Goal: Task Accomplishment & Management: Use online tool/utility

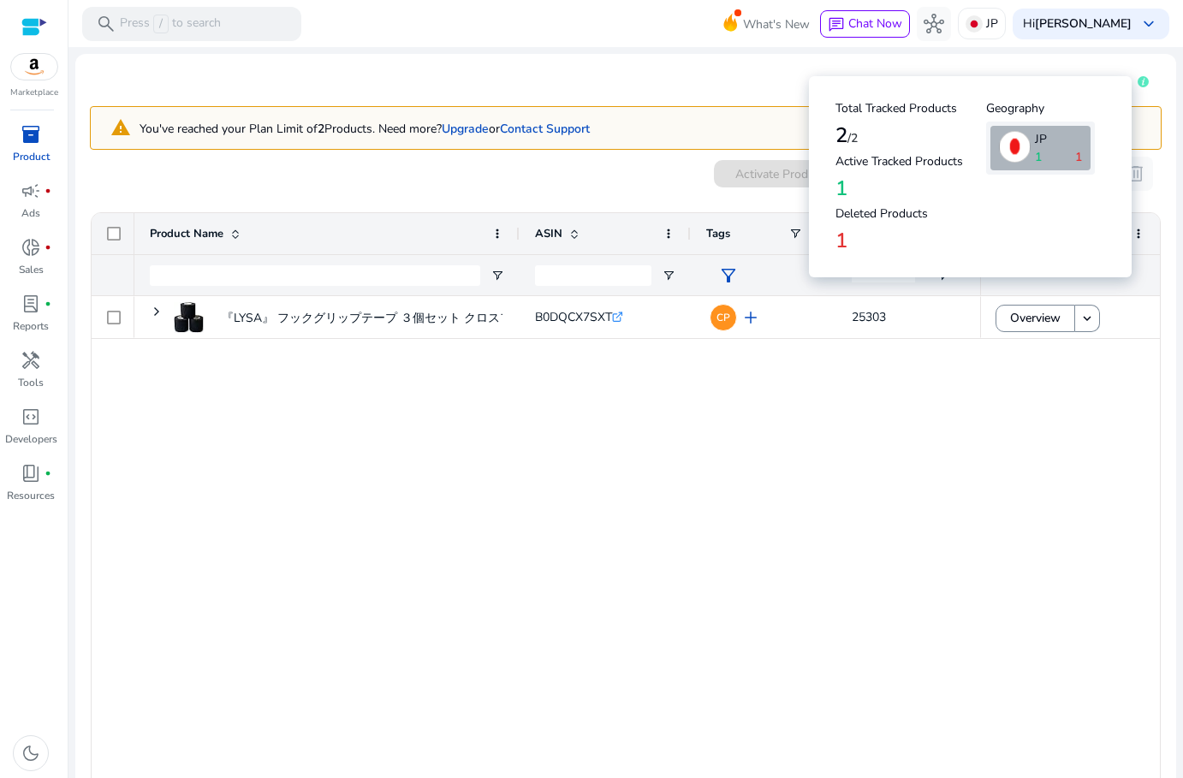
click at [849, 128] on h4 "2 /2" at bounding box center [911, 135] width 151 height 25
click at [752, 439] on div "『LYSA』 フックグリップテープ ３個セット クロスフィット ウエイトリフティング 重量挙げ 親指テープ スパルタンレース... B0DQCX7SXT .s…" at bounding box center [557, 546] width 846 height 501
click at [1138, 83] on icon at bounding box center [1143, 81] width 11 height 11
click at [1037, 139] on p "JP" at bounding box center [1058, 139] width 47 height 18
click at [636, 550] on div "『LYSA』 フックグリップテープ ３個セット クロスフィット ウエイトリフティング 重量挙げ 親指テープ スパルタンレース... B0DQCX7SXT .s…" at bounding box center [557, 546] width 846 height 501
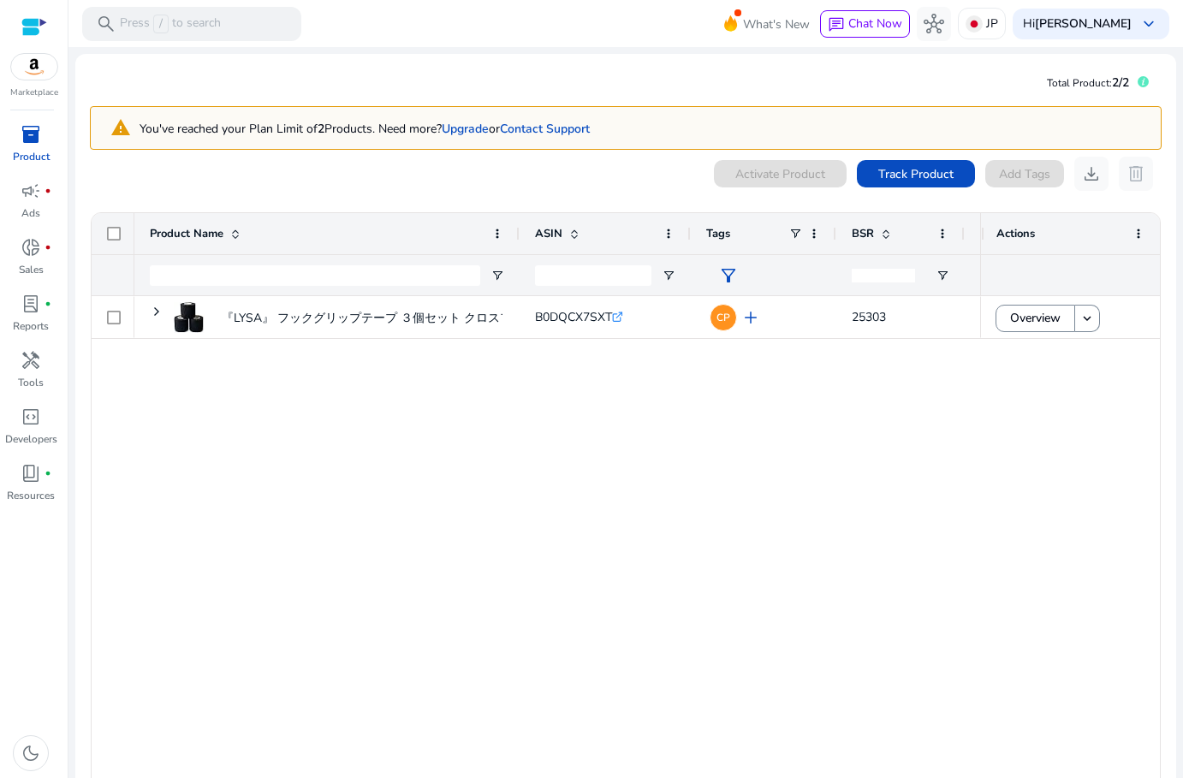
click at [232, 182] on div "0 products selected Activate Product Track Product Add Tags download delete" at bounding box center [626, 174] width 1072 height 34
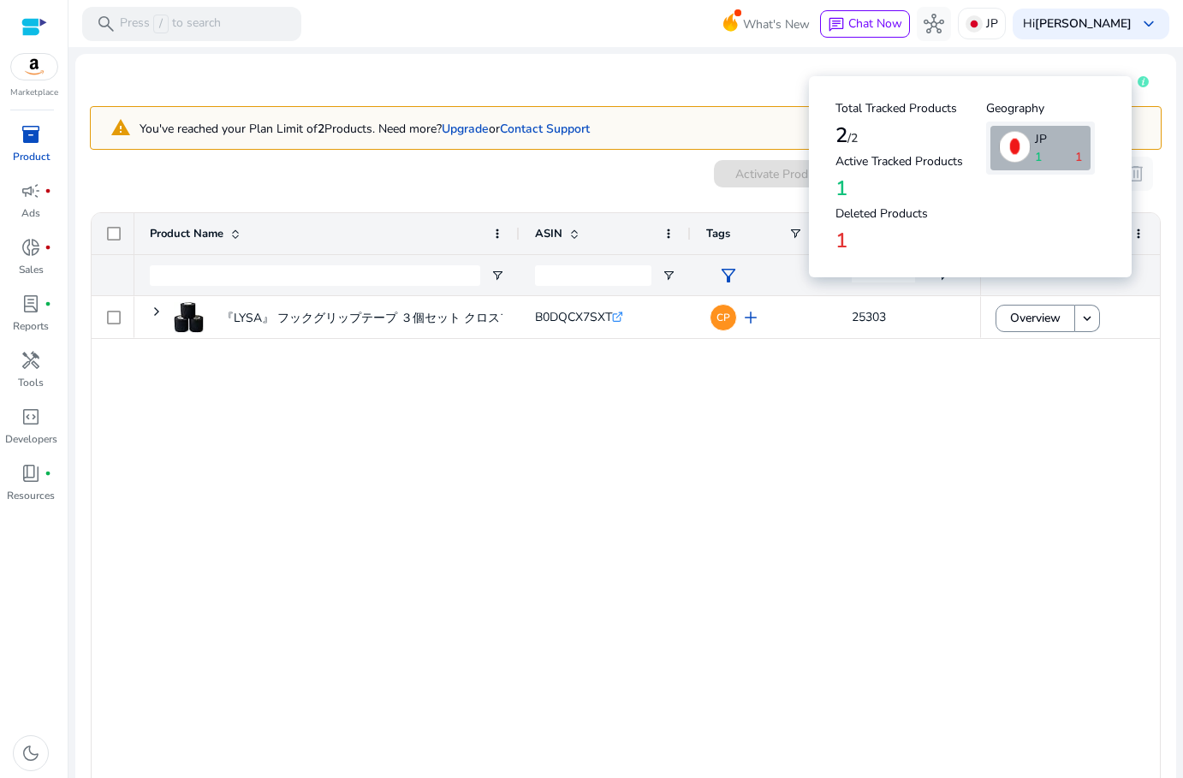
click at [850, 697] on div "『LYSA』 フックグリップテープ ３個セット クロスフィット ウエイトリフティング 重量挙げ 親指テープ スパルタンレース... B0DQCX7SXT .s…" at bounding box center [557, 546] width 846 height 501
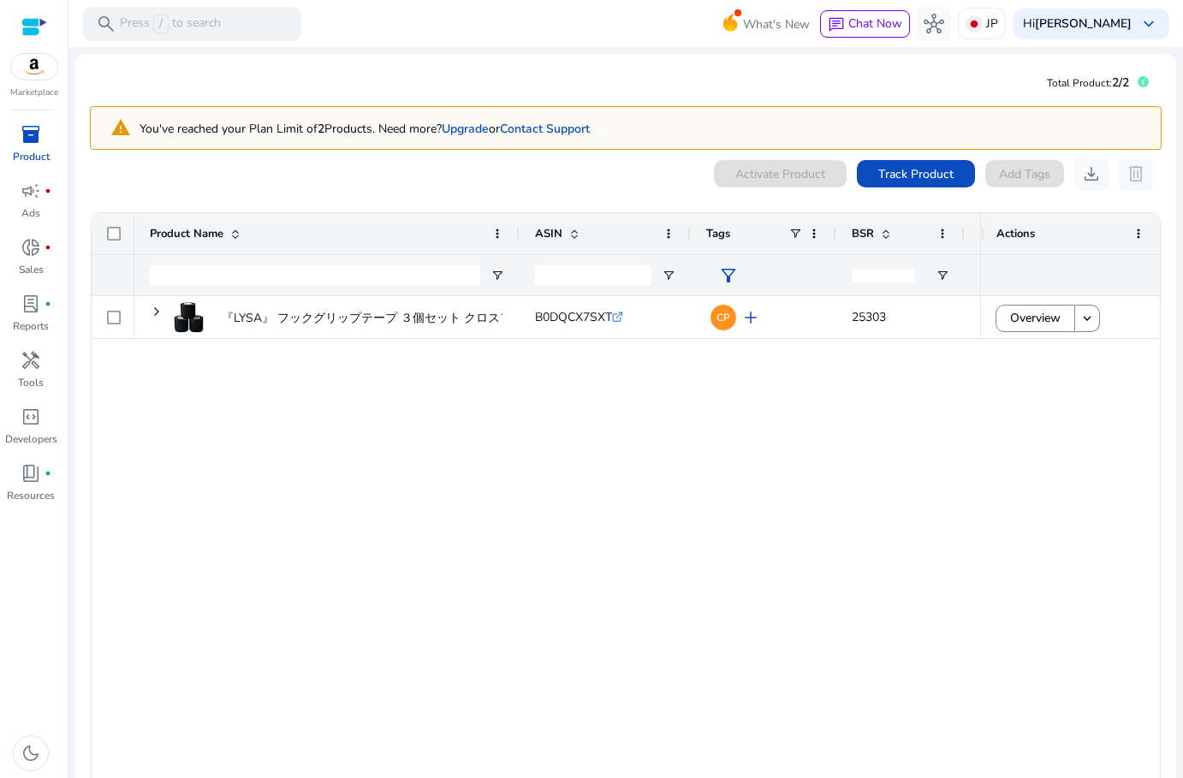
click at [860, 388] on div "『LYSA』 フックグリップテープ ３個セット クロスフィット ウエイトリフティング 重量挙げ 親指テープ スパルタンレース... B0DQCX7SXT .s…" at bounding box center [557, 546] width 846 height 501
click at [330, 526] on div "『LYSA』 フックグリップテープ ３個セット クロスフィット ウエイトリフティング 重量挙げ 親指テープ スパルタンレース... B0DQCX7SXT .s…" at bounding box center [557, 546] width 846 height 501
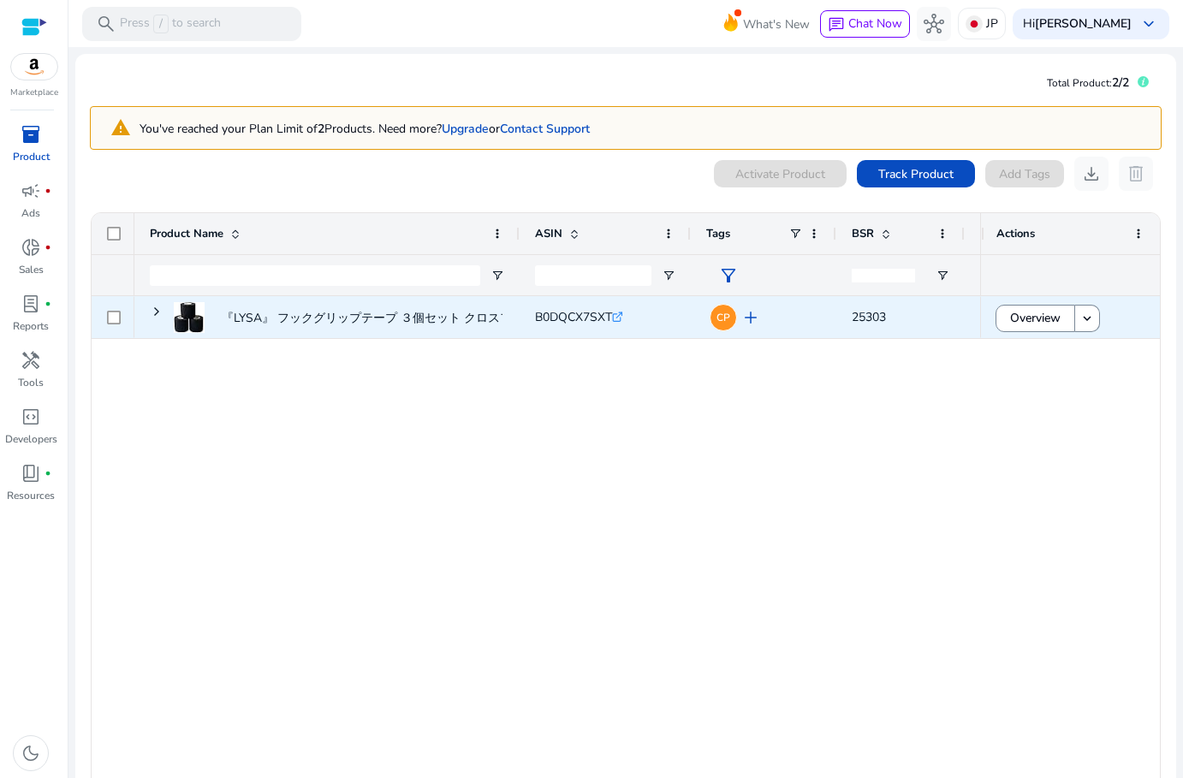
click at [105, 314] on div at bounding box center [113, 317] width 43 height 42
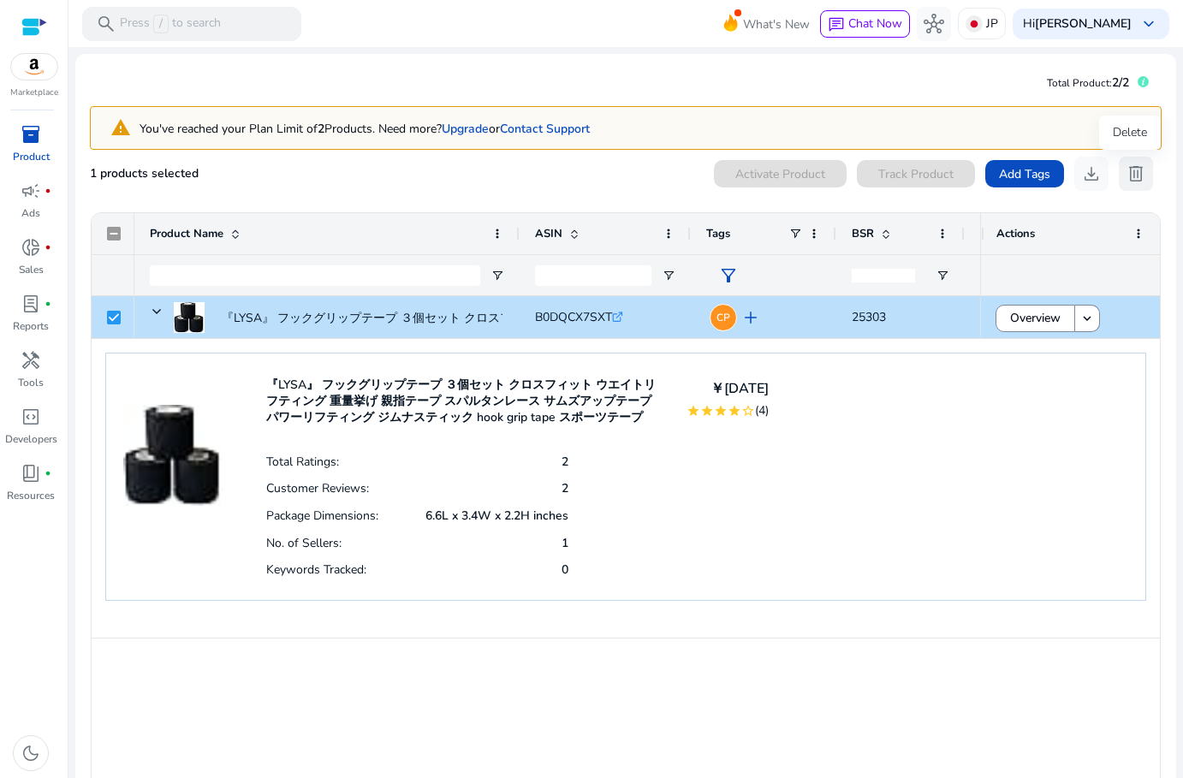
click at [1133, 173] on span "delete" at bounding box center [1136, 174] width 21 height 21
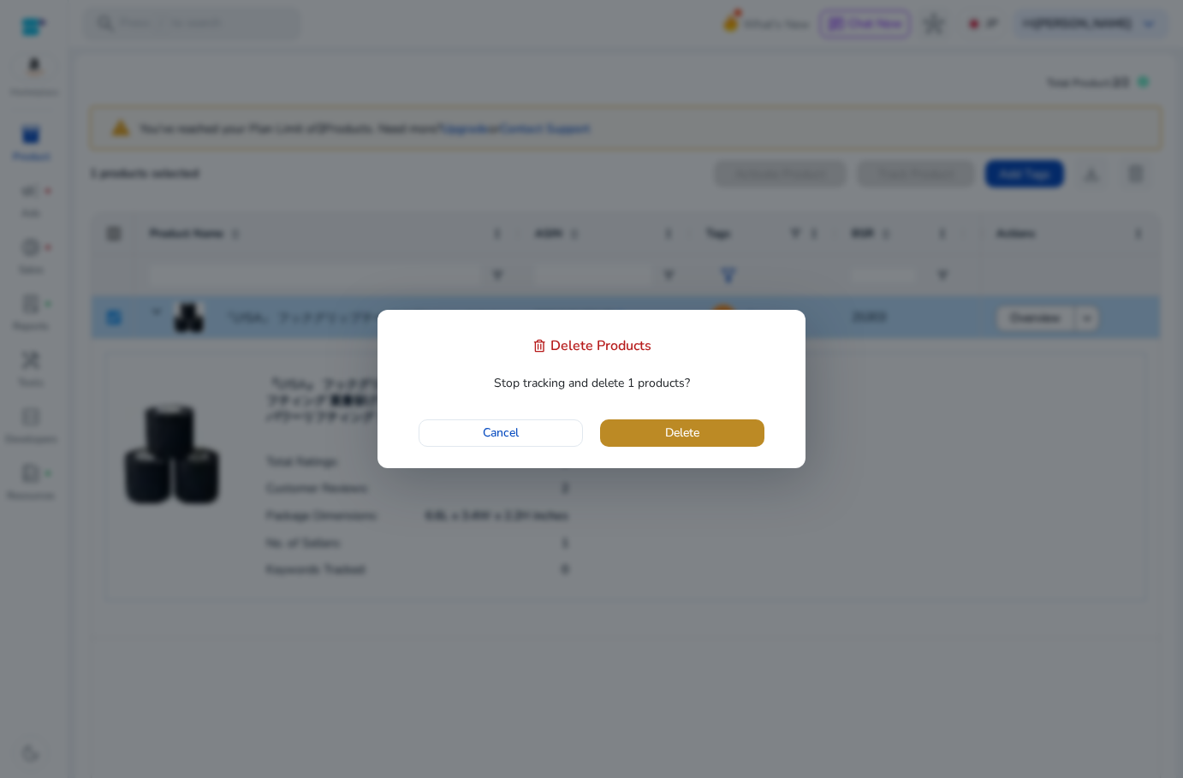
click at [684, 436] on span "Delete" at bounding box center [682, 433] width 34 height 18
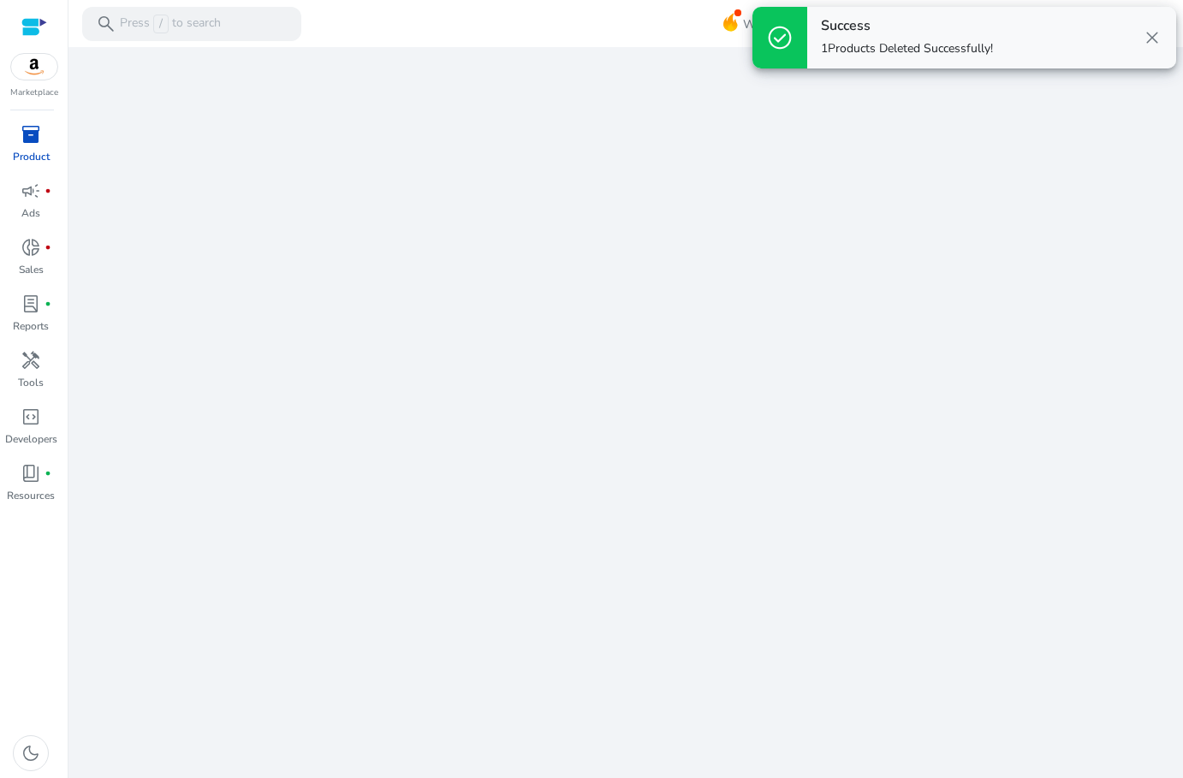
click at [1160, 33] on span "close" at bounding box center [1152, 37] width 21 height 21
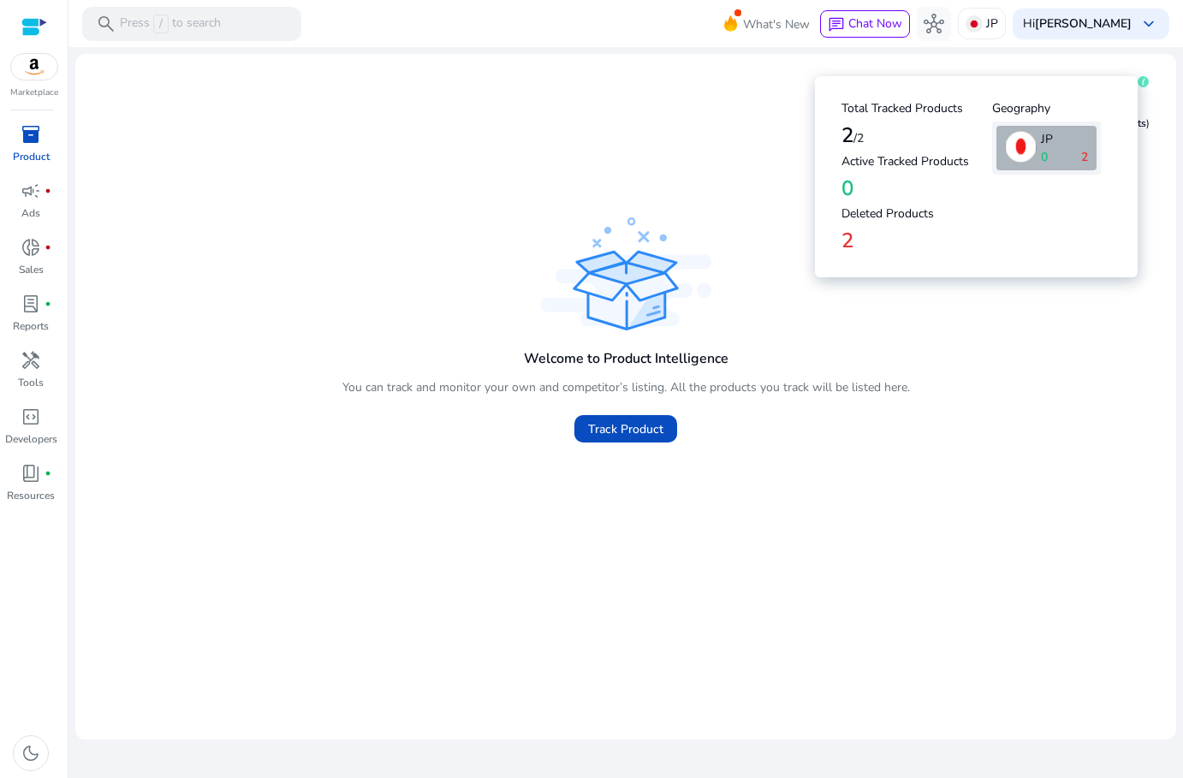
click at [996, 451] on div "Welcome to Product Intelligence You can track and monitor your own and competit…" at bounding box center [625, 332] width 1073 height 239
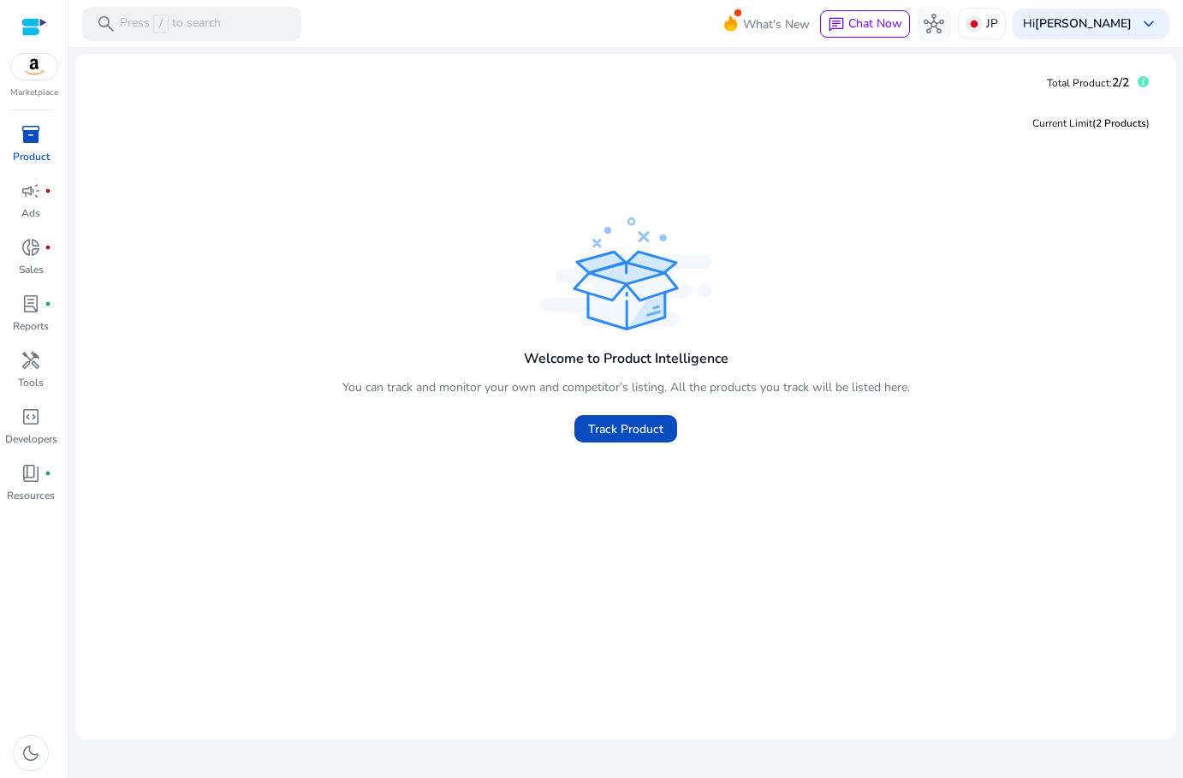
click at [1103, 77] on span "Total Product:" at bounding box center [1079, 83] width 65 height 14
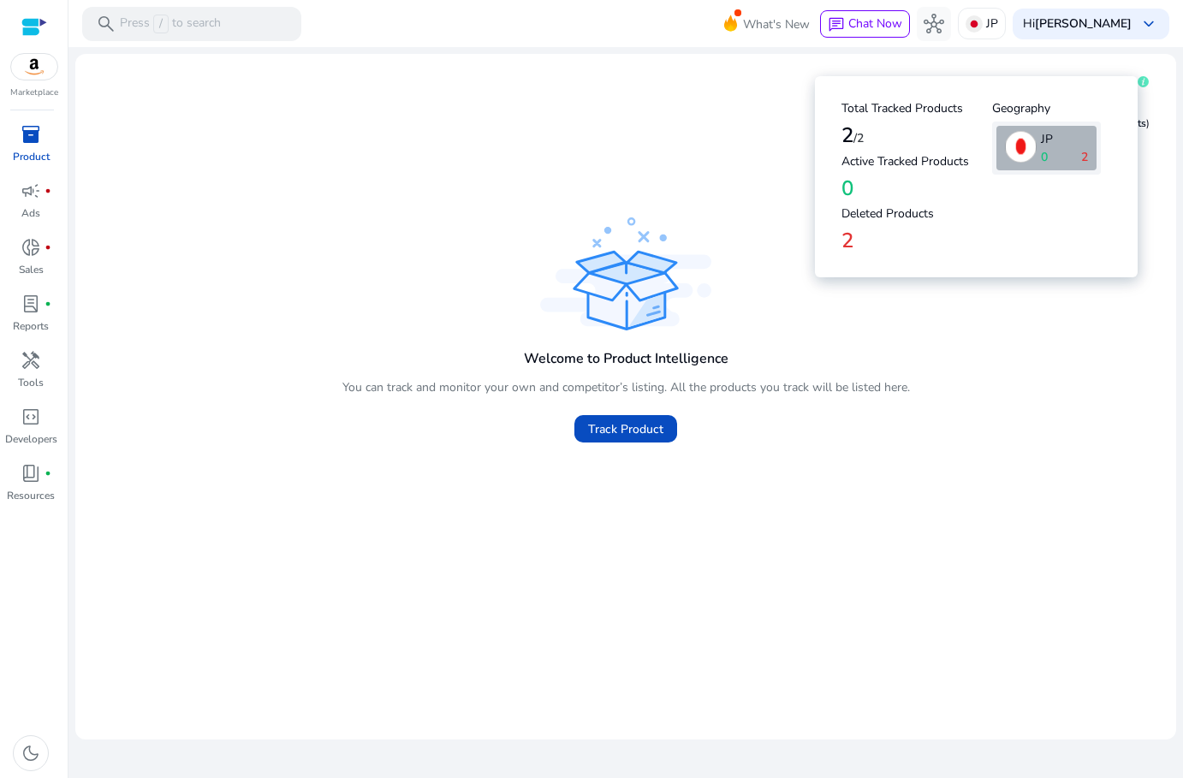
click at [1138, 81] on icon at bounding box center [1143, 81] width 11 height 11
click at [756, 452] on div "Welcome to Product Intelligence You can track and monitor your own and competit…" at bounding box center [625, 446] width 1073 height 467
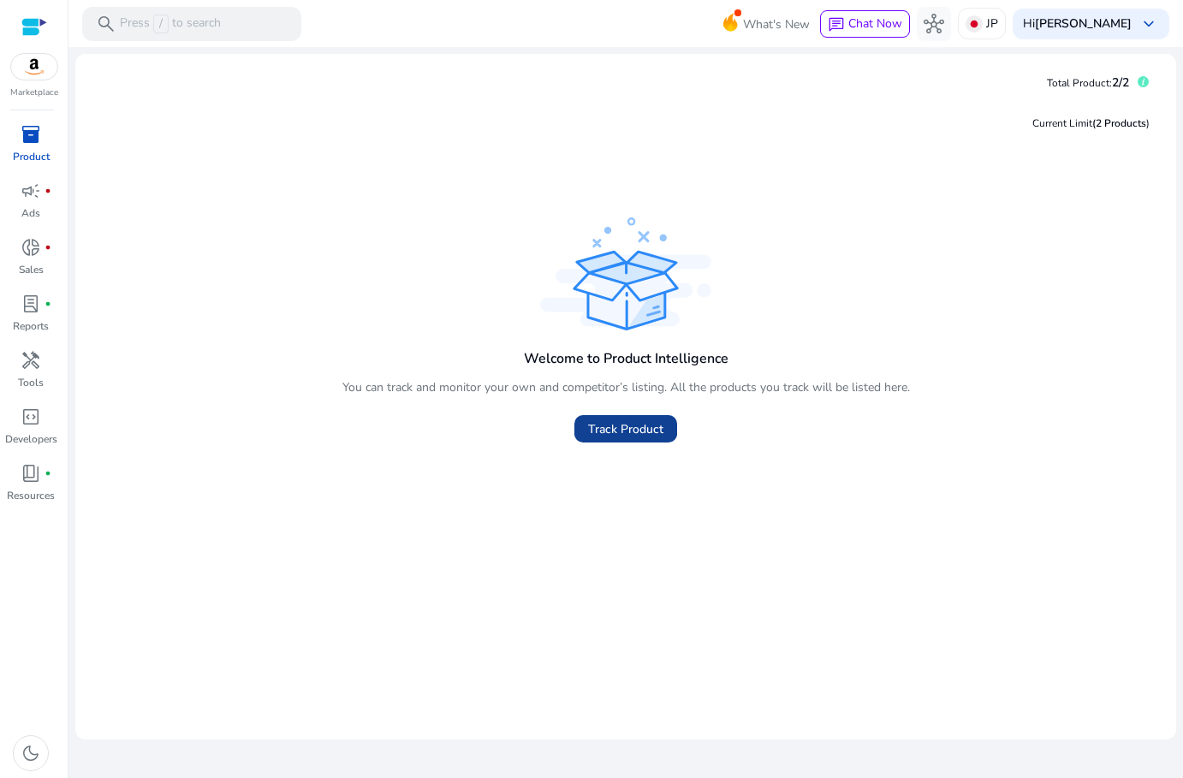
click at [627, 422] on span "Track Product" at bounding box center [625, 429] width 75 height 18
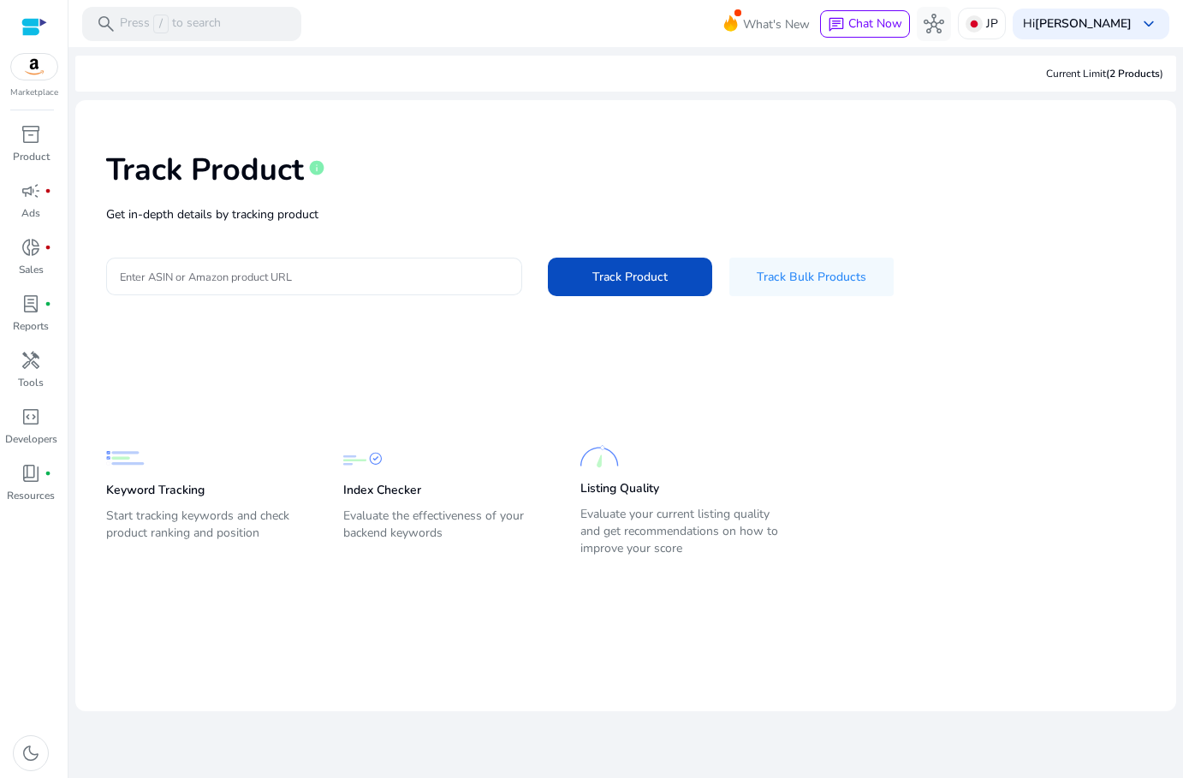
click at [398, 276] on input "Enter ASIN or Amazon product URL" at bounding box center [314, 276] width 389 height 19
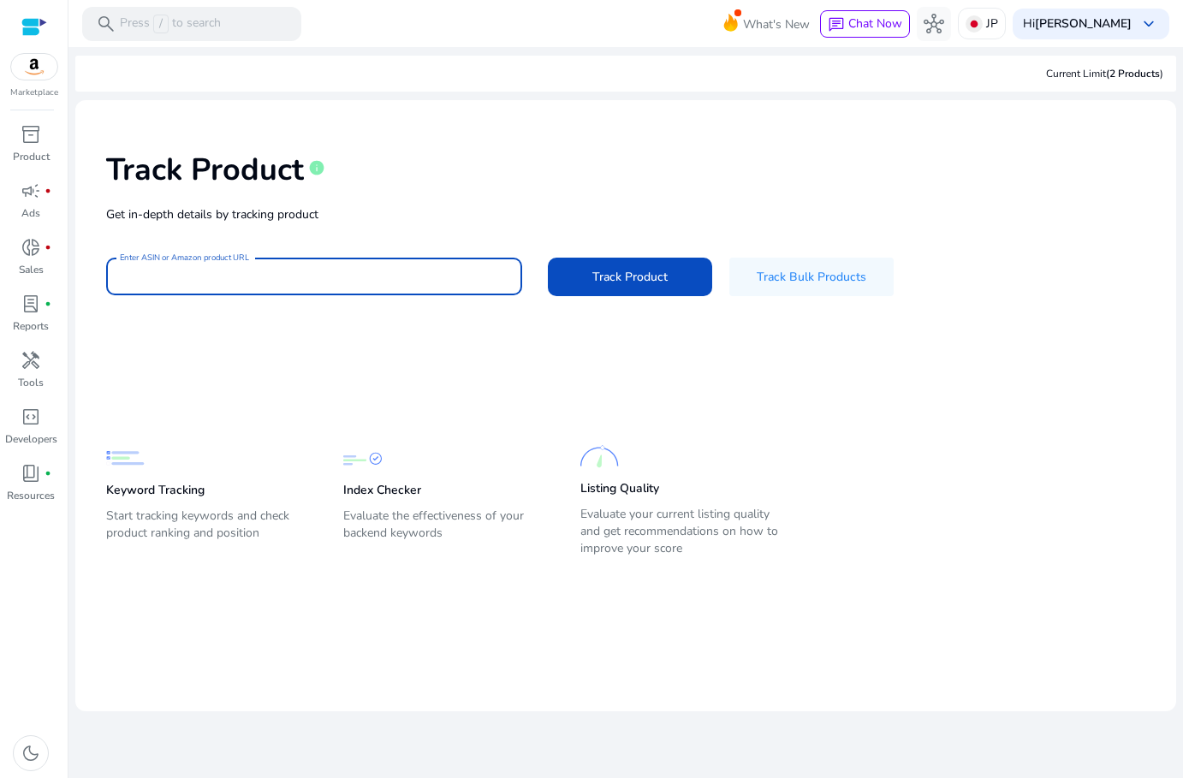
paste input "**********"
type input "**********"
click at [645, 268] on span "Track Product" at bounding box center [629, 277] width 75 height 18
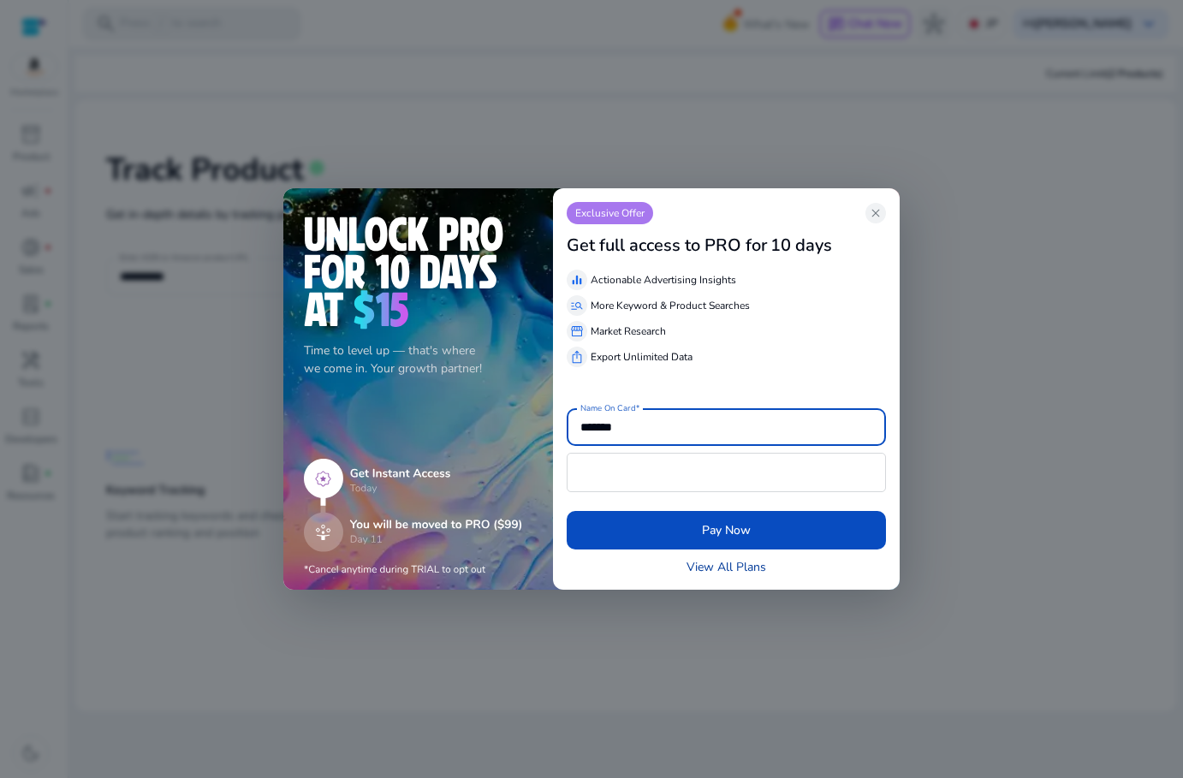
click at [726, 562] on link "View All Plans" at bounding box center [727, 567] width 80 height 18
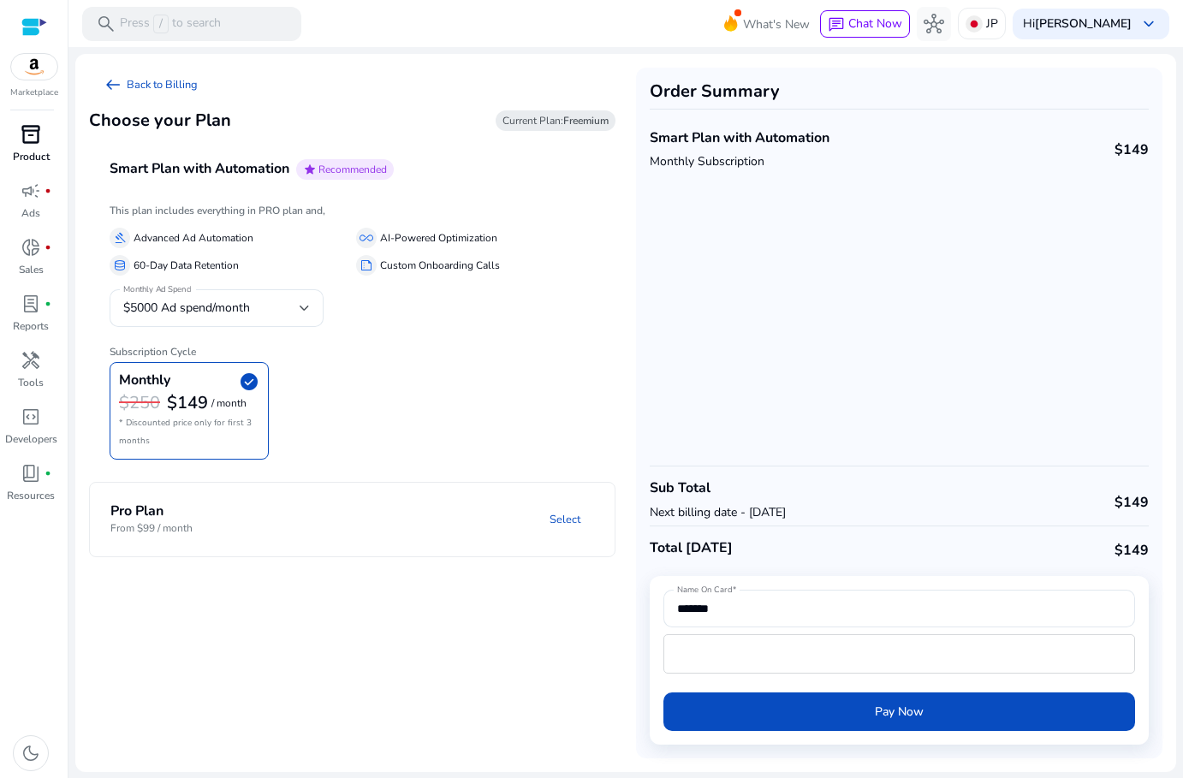
click at [31, 140] on span "inventory_2" at bounding box center [31, 134] width 21 height 21
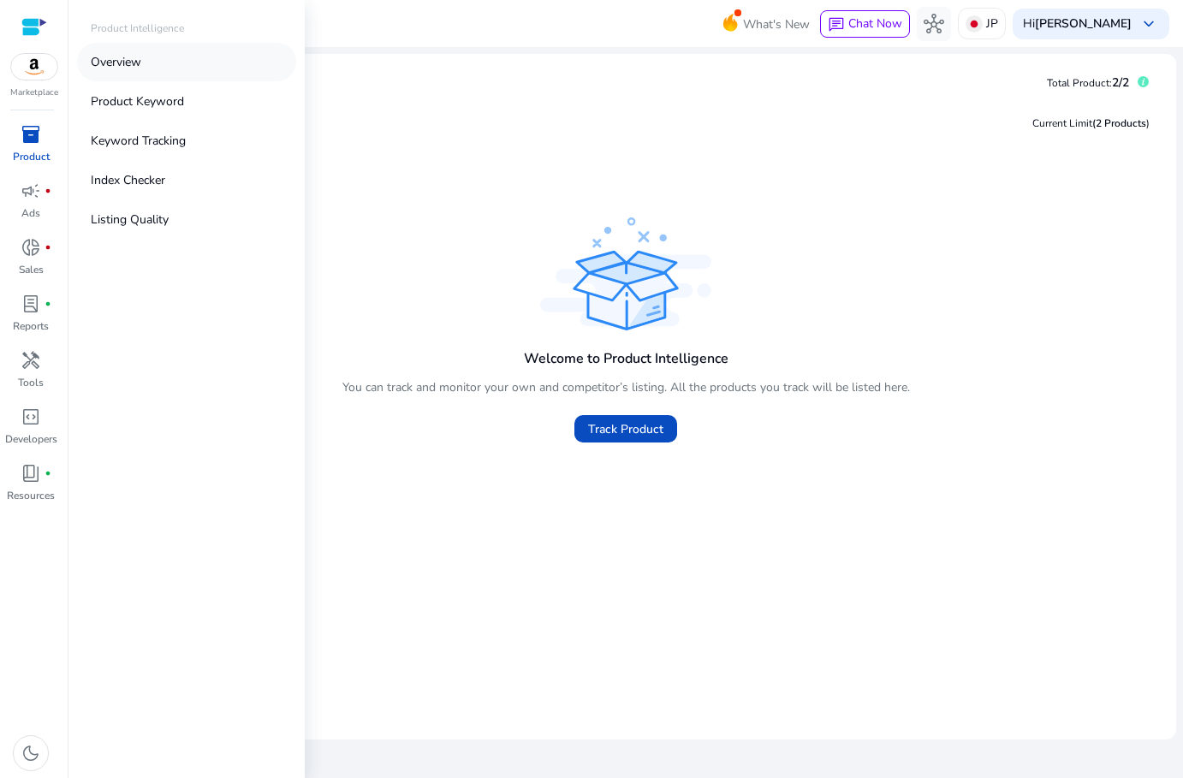
click at [140, 55] on p "Overview" at bounding box center [116, 62] width 51 height 18
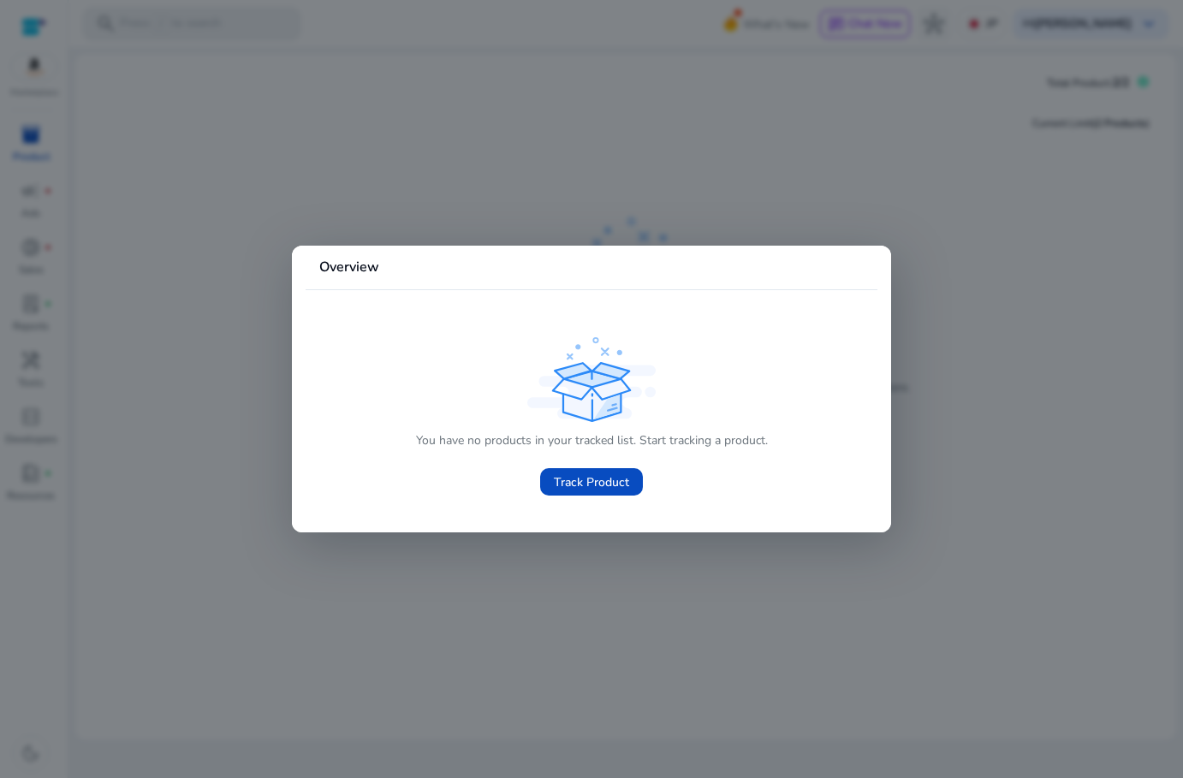
click at [98, 144] on div at bounding box center [591, 389] width 1183 height 778
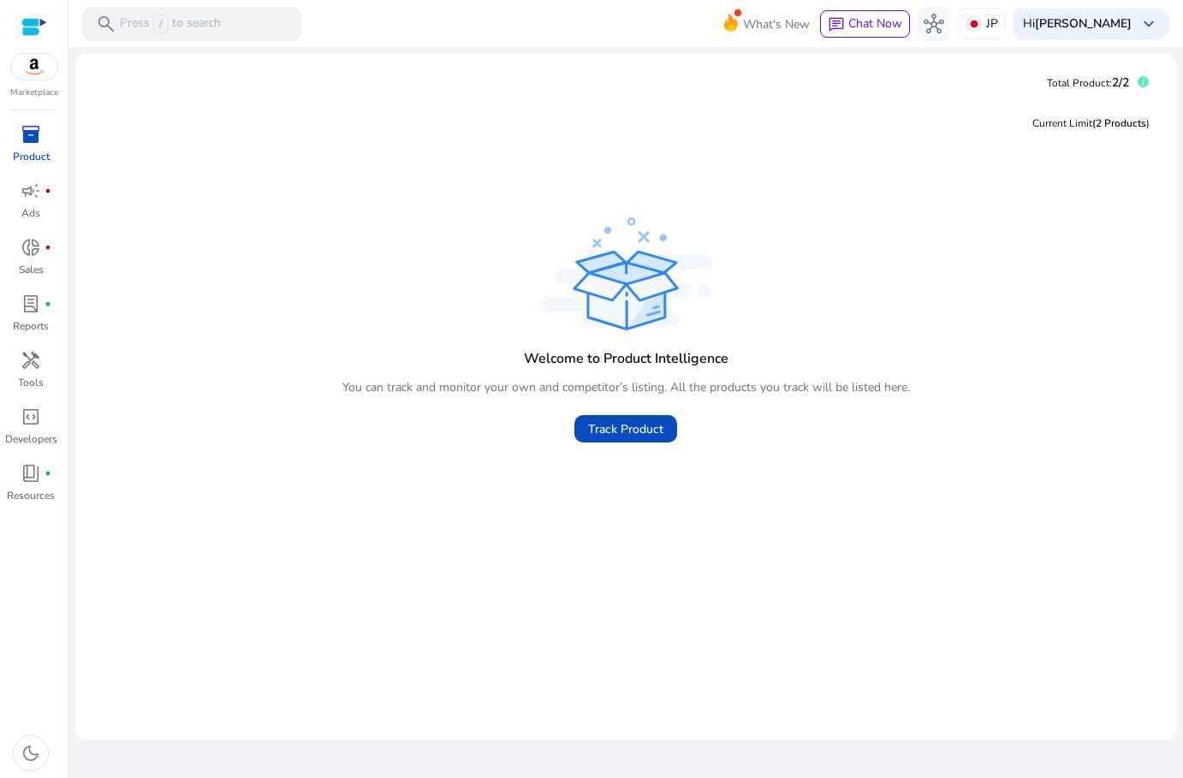
click at [98, 144] on app-empty-state "Welcome to Product Intelligence You can track and monitor your own and competit…" at bounding box center [625, 424] width 1073 height 617
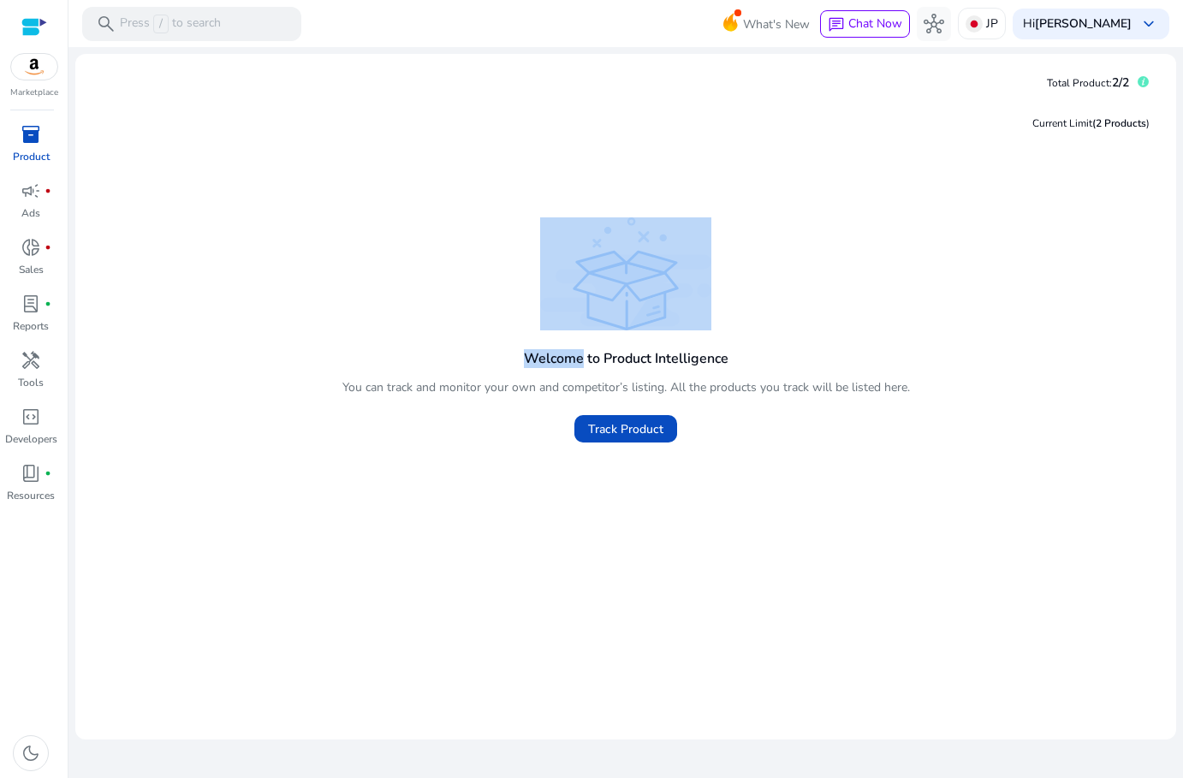
click at [29, 147] on div "inventory_2" at bounding box center [31, 134] width 48 height 27
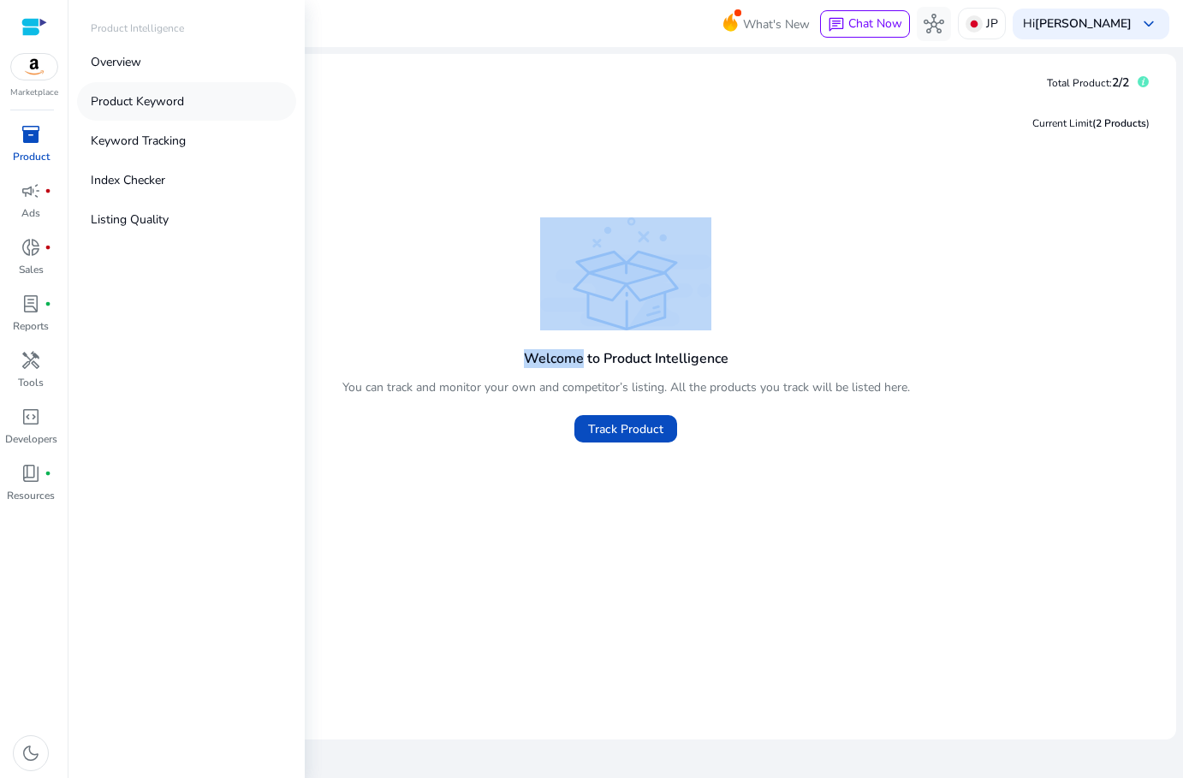
click at [150, 102] on p "Product Keyword" at bounding box center [137, 101] width 93 height 18
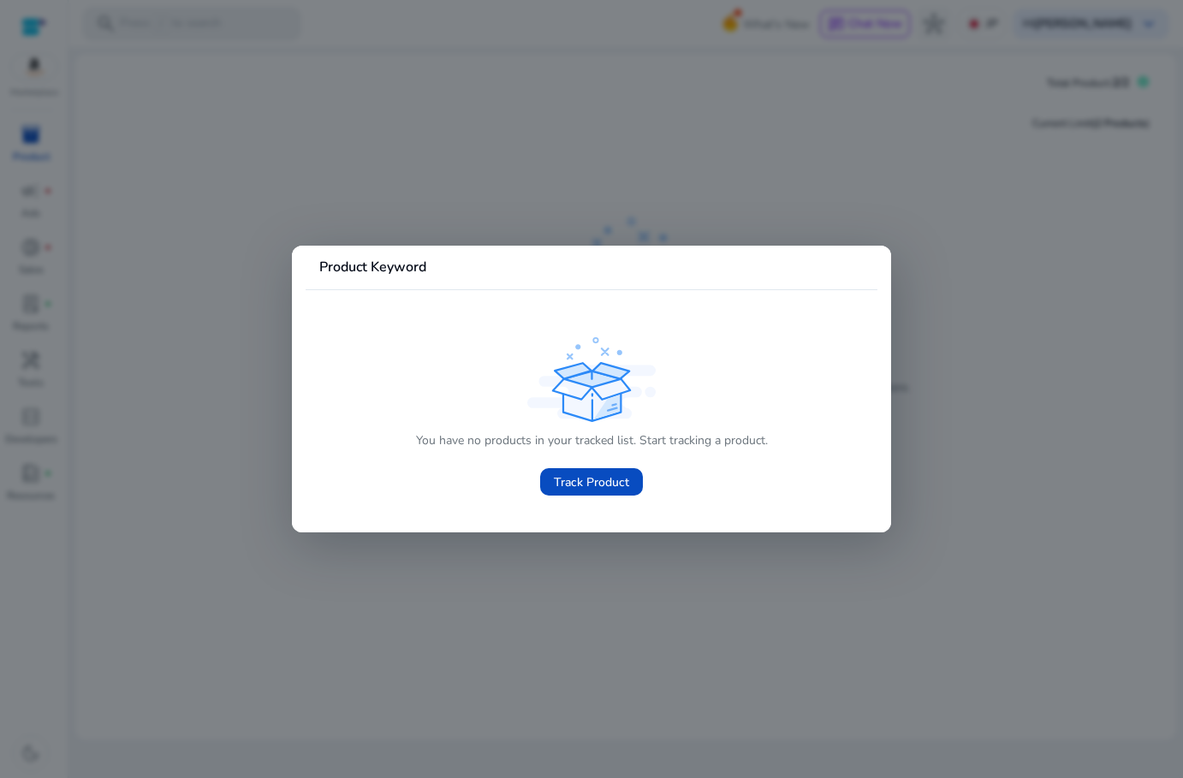
click at [429, 178] on div at bounding box center [591, 389] width 1183 height 778
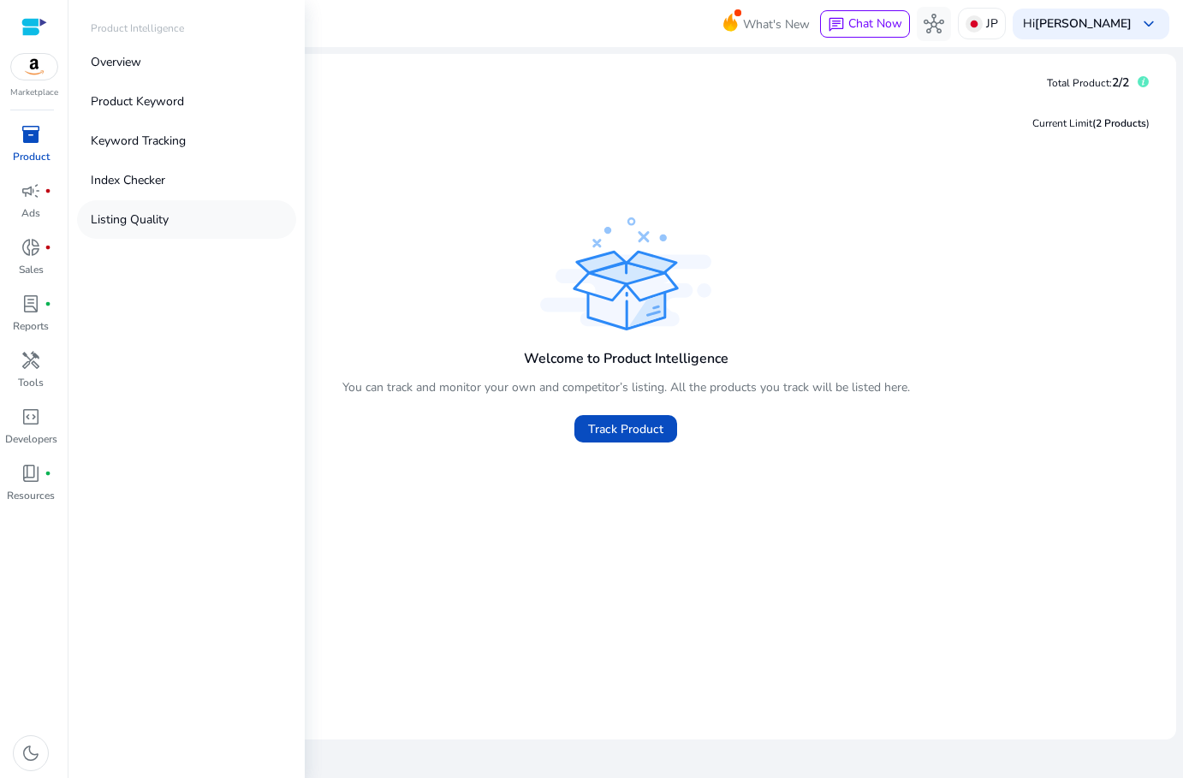
click at [136, 211] on p "Listing Quality" at bounding box center [130, 220] width 78 height 18
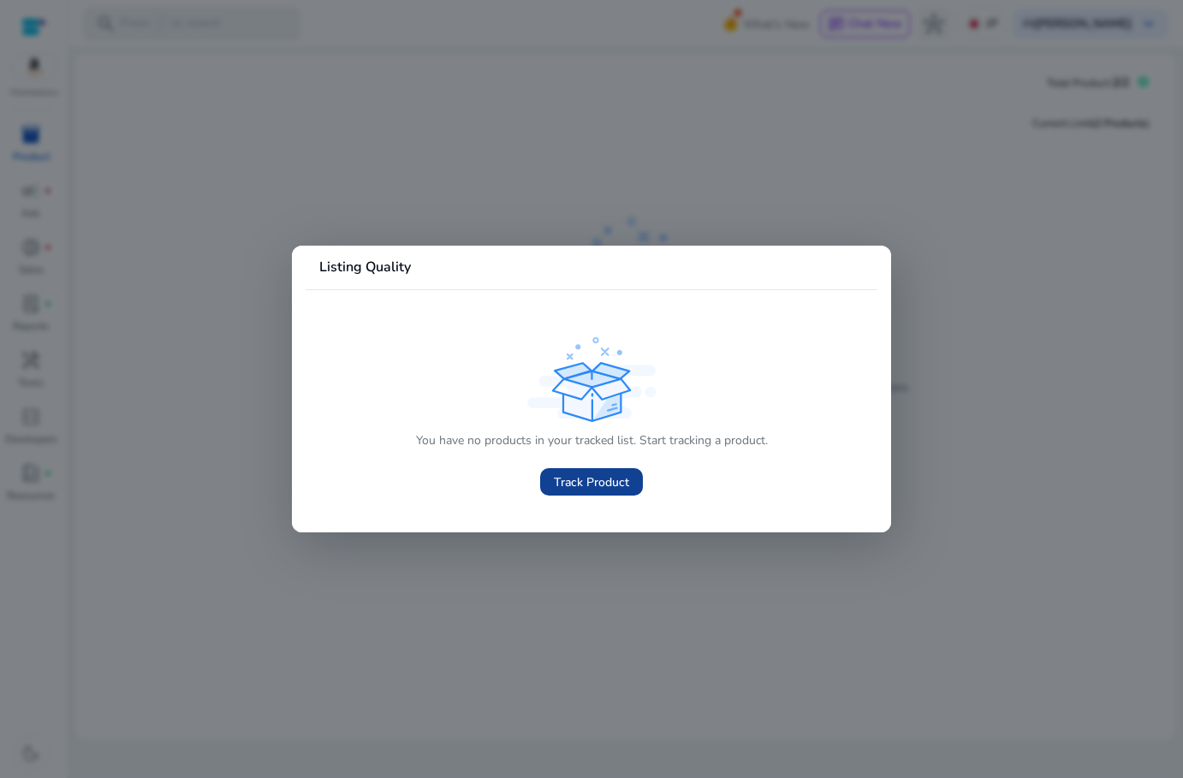
click at [595, 485] on span "Track Product" at bounding box center [591, 482] width 75 height 18
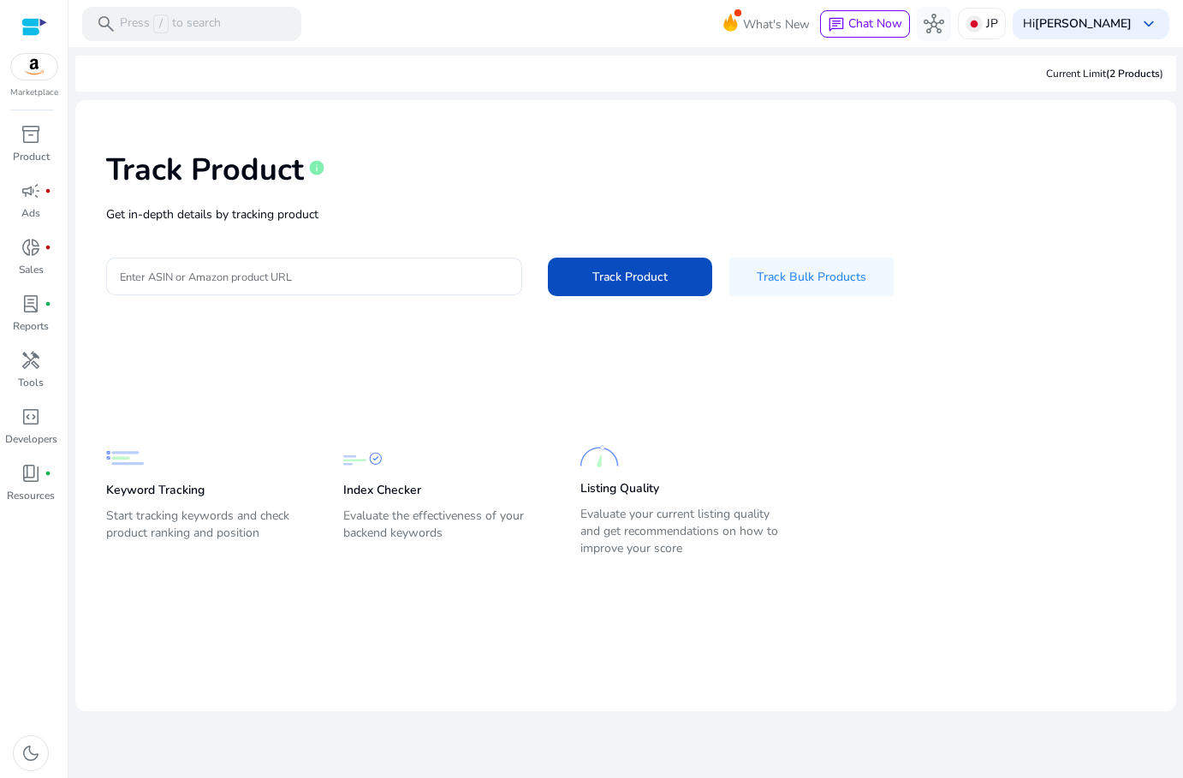
click at [1104, 74] on div "Current Limit (2 Products )" at bounding box center [1104, 73] width 117 height 15
click at [1057, 79] on div "Current Limit (2 Products )" at bounding box center [1104, 73] width 117 height 15
click at [39, 32] on div at bounding box center [34, 27] width 26 height 20
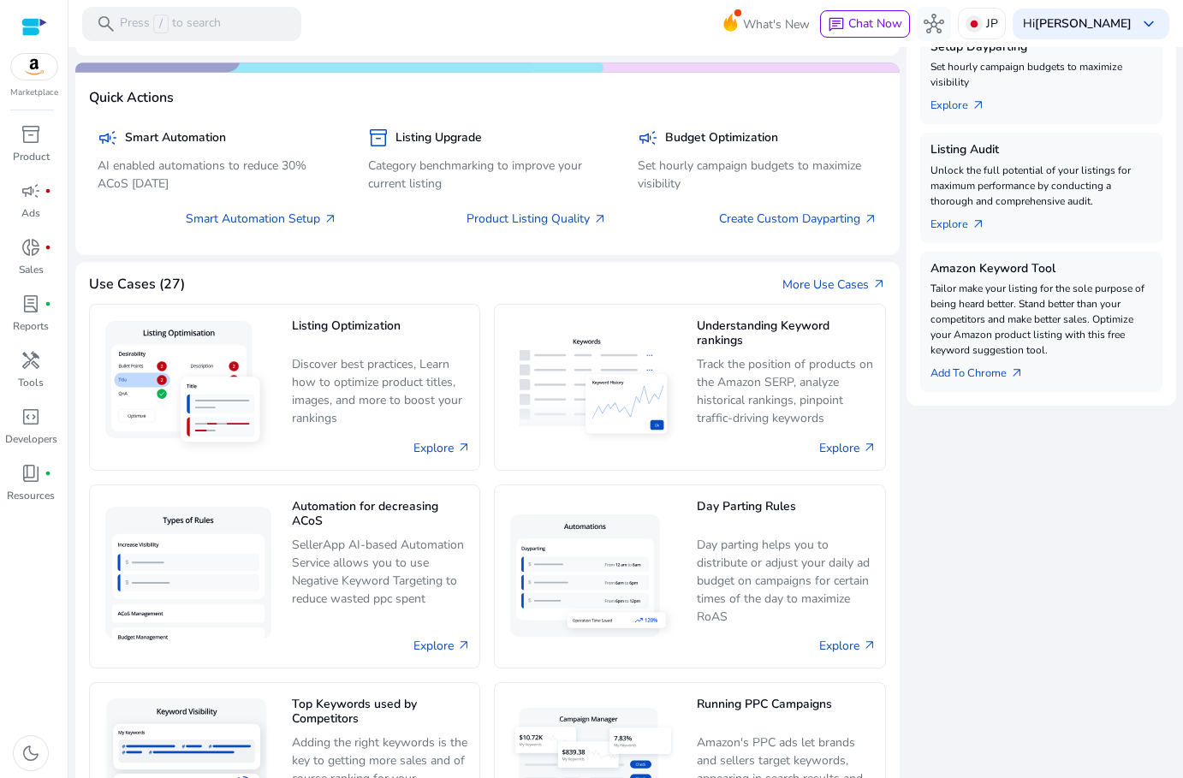
scroll to position [662, 0]
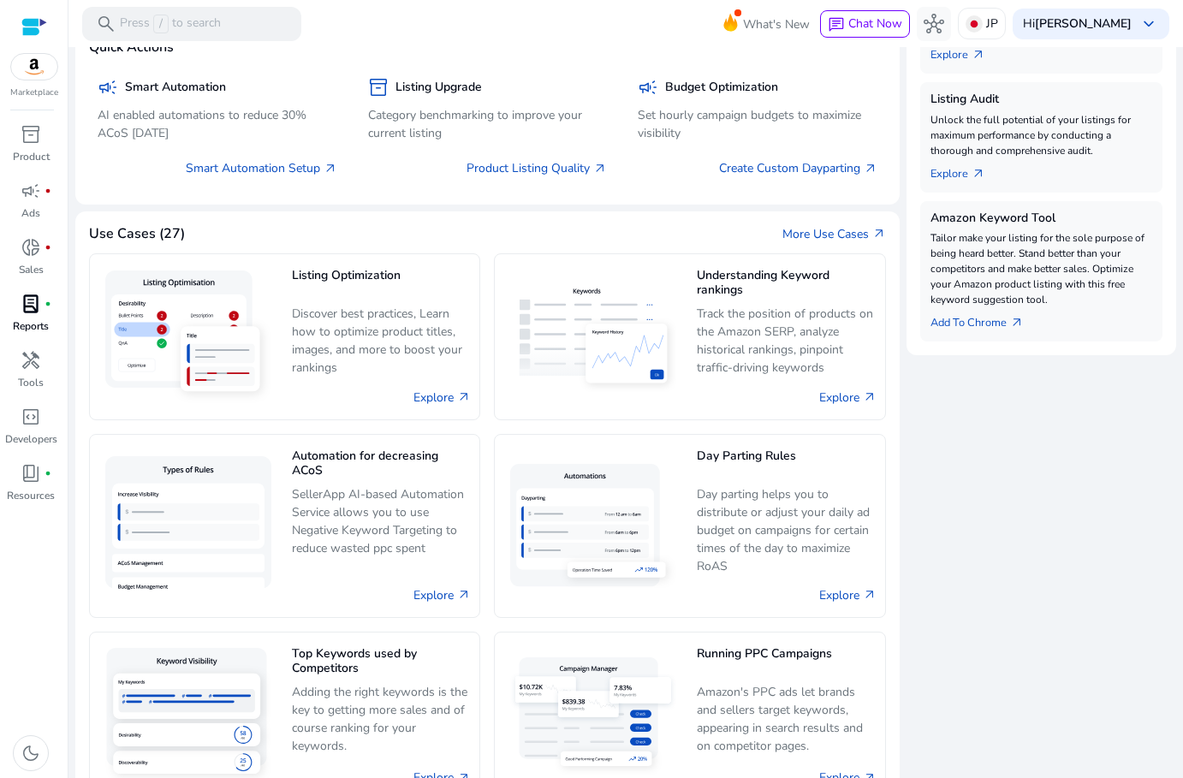
click at [25, 300] on span "lab_profile" at bounding box center [31, 304] width 21 height 21
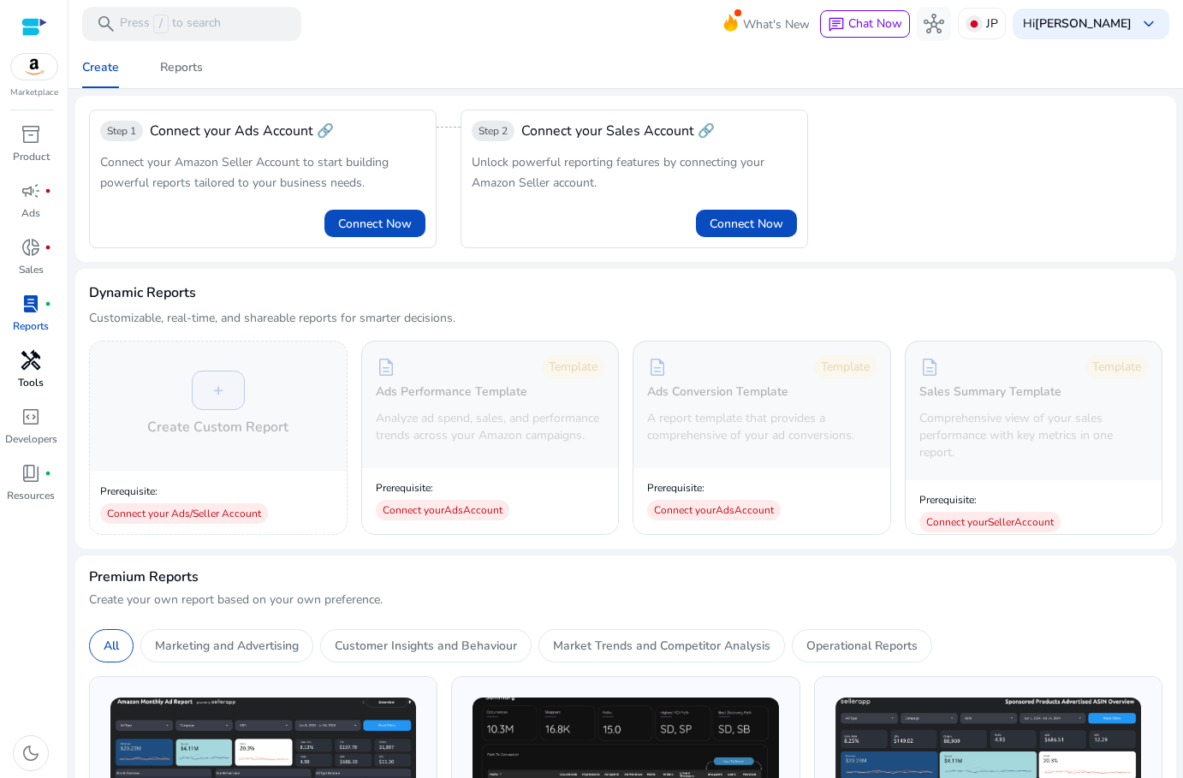
click at [27, 364] on span "handyman" at bounding box center [31, 360] width 21 height 21
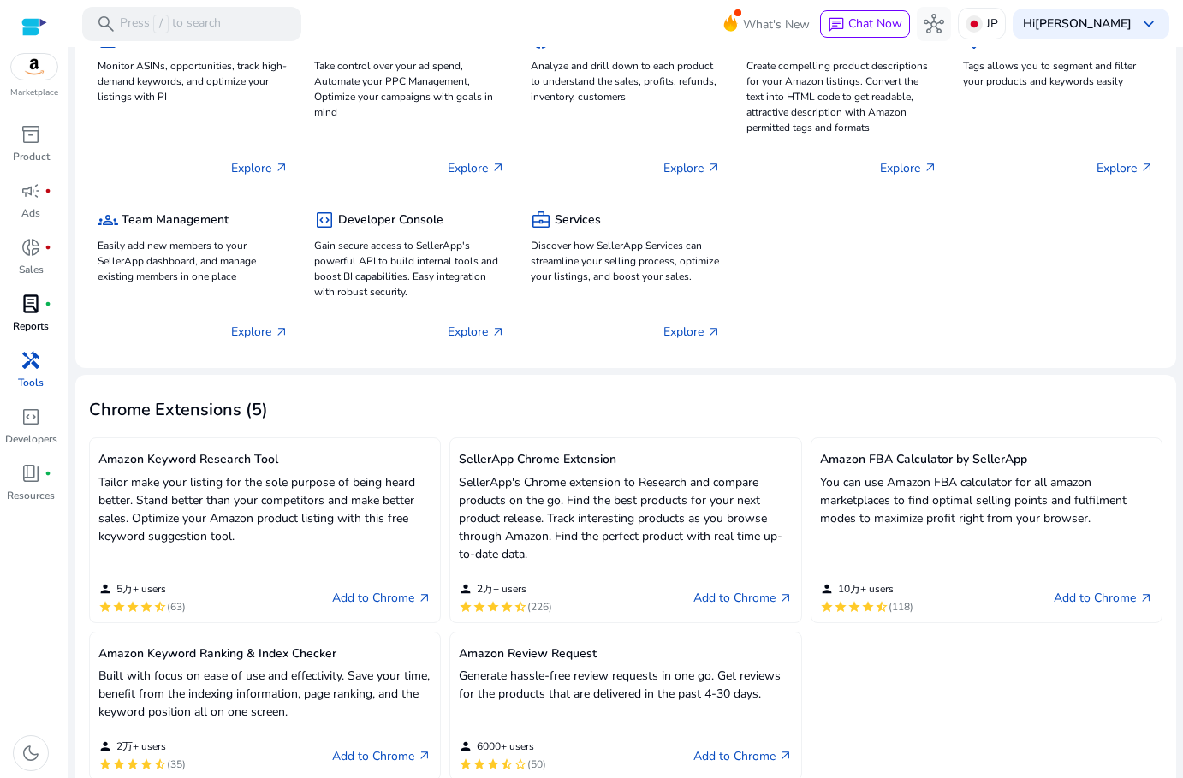
scroll to position [175, 0]
